Goal: Task Accomplishment & Management: Complete application form

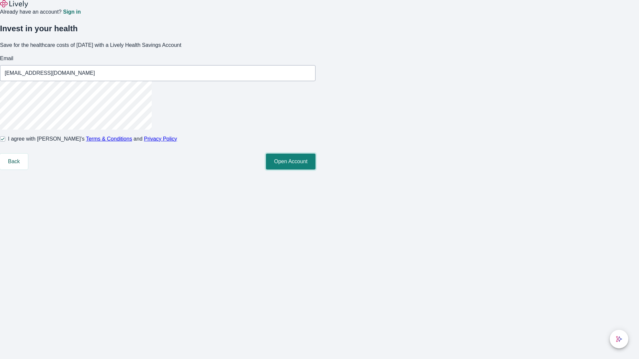
click at [316, 170] on button "Open Account" at bounding box center [291, 162] width 50 height 16
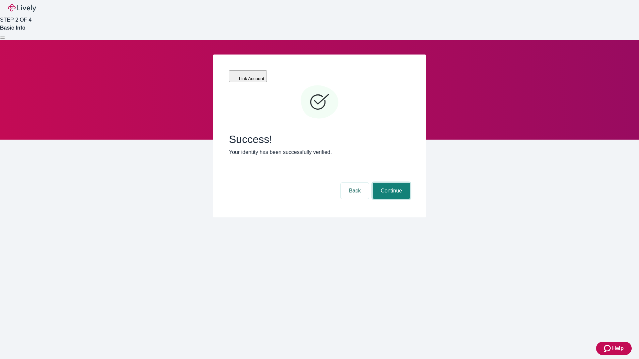
click at [390, 183] on button "Continue" at bounding box center [391, 191] width 37 height 16
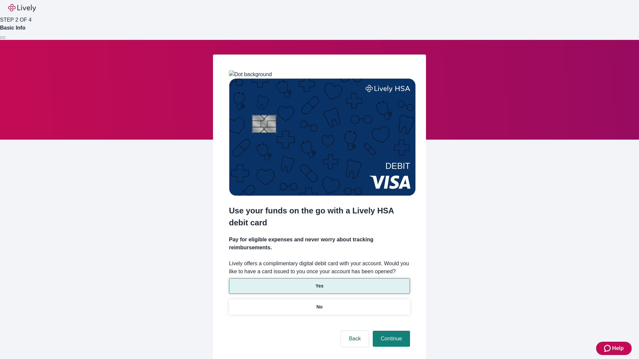
click at [319, 283] on p "Yes" at bounding box center [320, 286] width 8 height 7
click at [390, 331] on button "Continue" at bounding box center [391, 339] width 37 height 16
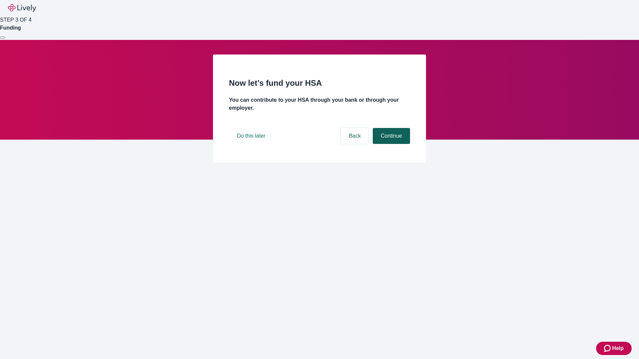
click at [390, 144] on button "Continue" at bounding box center [391, 136] width 37 height 16
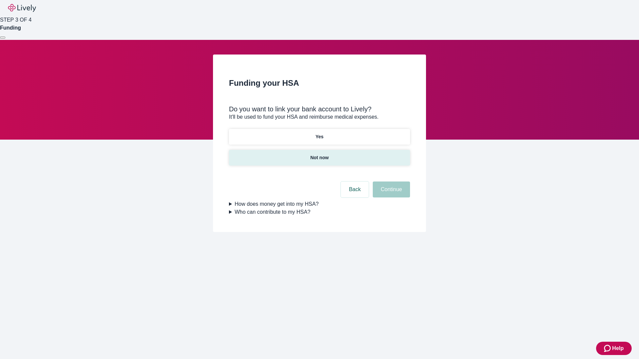
click at [319, 154] on p "Not now" at bounding box center [319, 157] width 18 height 7
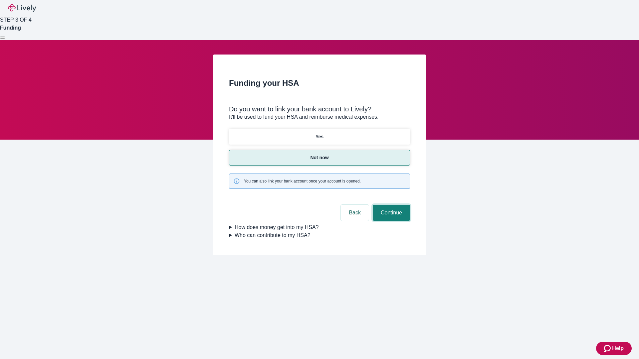
click at [390, 205] on button "Continue" at bounding box center [391, 213] width 37 height 16
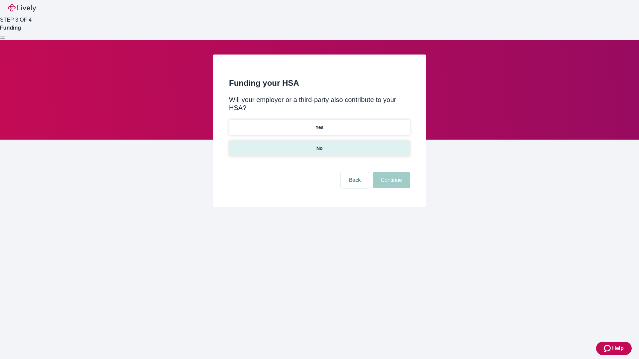
click at [319, 145] on p "No" at bounding box center [320, 148] width 6 height 7
click at [390, 172] on button "Continue" at bounding box center [391, 180] width 37 height 16
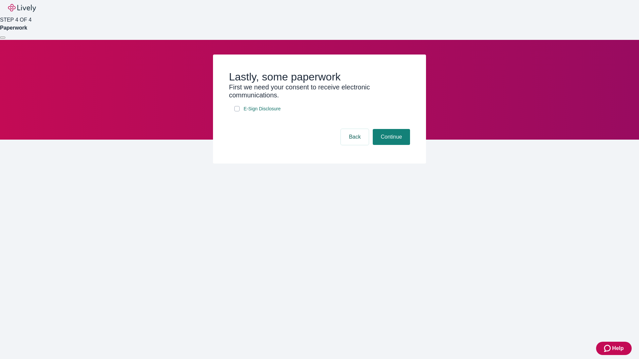
click at [237, 111] on input "E-Sign Disclosure" at bounding box center [236, 108] width 5 height 5
checkbox input "true"
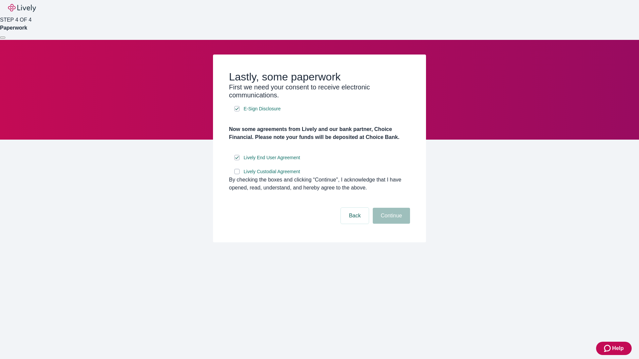
click at [237, 174] on input "Lively Custodial Agreement" at bounding box center [236, 171] width 5 height 5
checkbox input "true"
click at [390, 224] on button "Continue" at bounding box center [391, 216] width 37 height 16
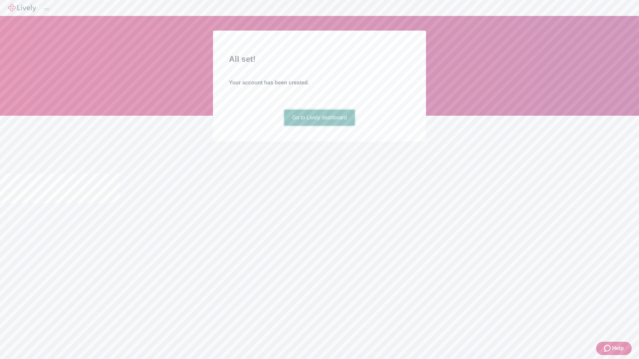
click at [319, 126] on link "Go to Lively dashboard" at bounding box center [319, 118] width 71 height 16
